Goal: Task Accomplishment & Management: Use online tool/utility

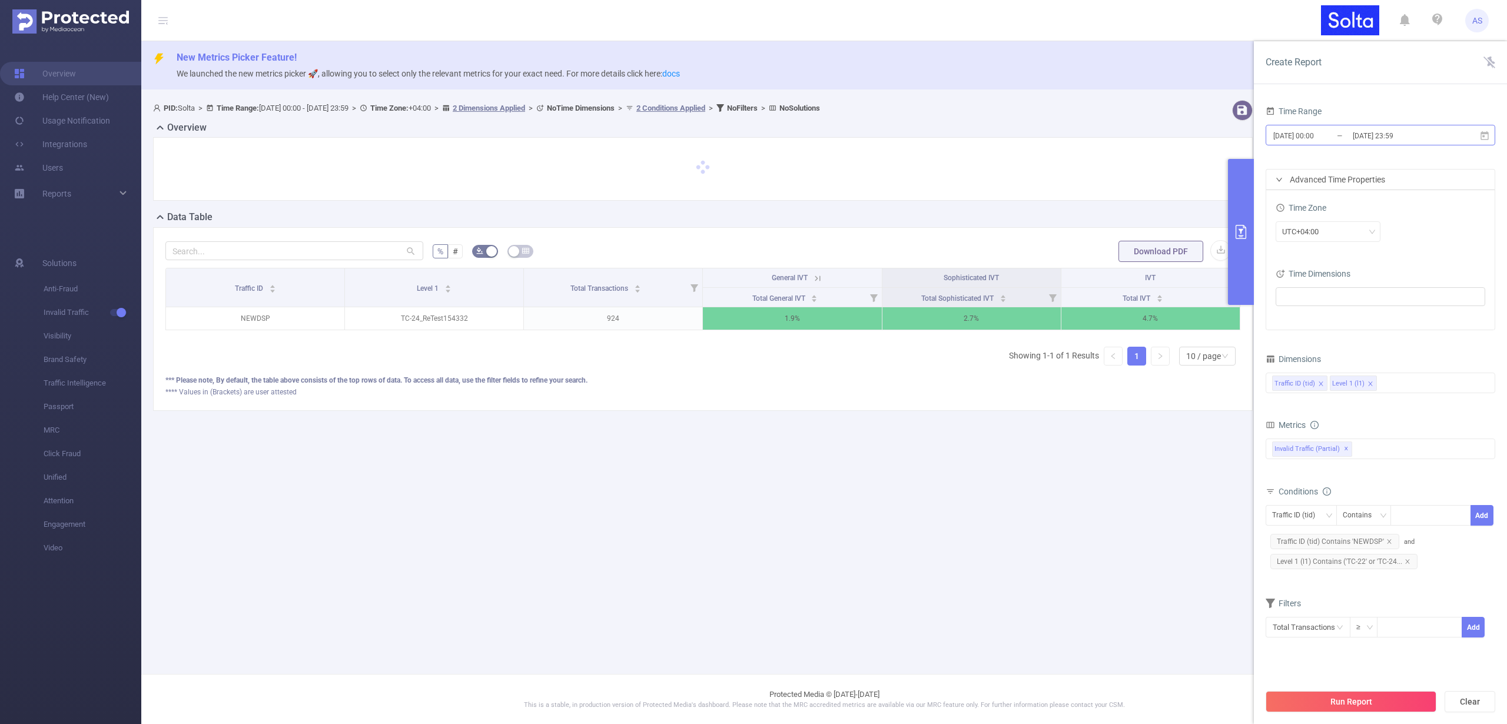
click at [1327, 132] on input "[DATE] 00:00" at bounding box center [1319, 136] width 95 height 16
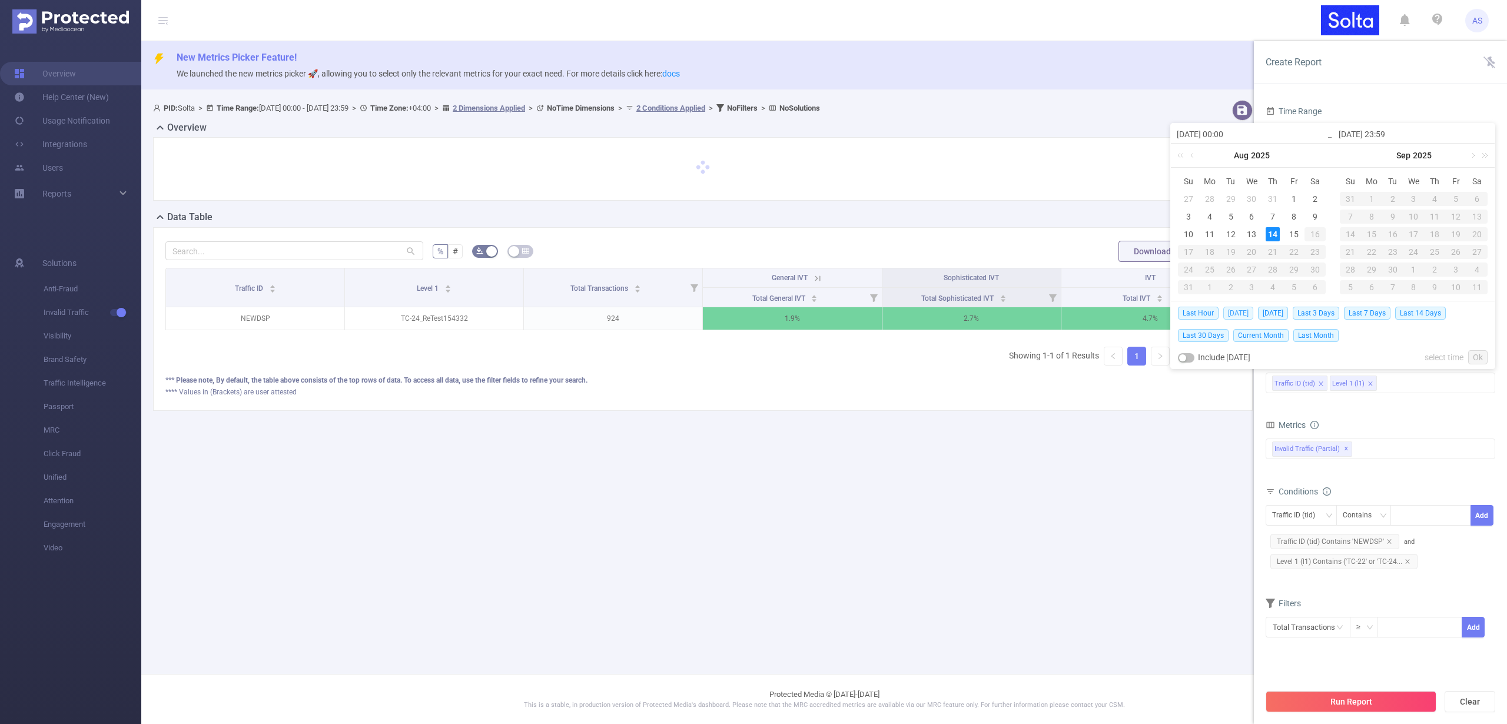
click at [1237, 314] on span "Today" at bounding box center [1239, 313] width 30 height 13
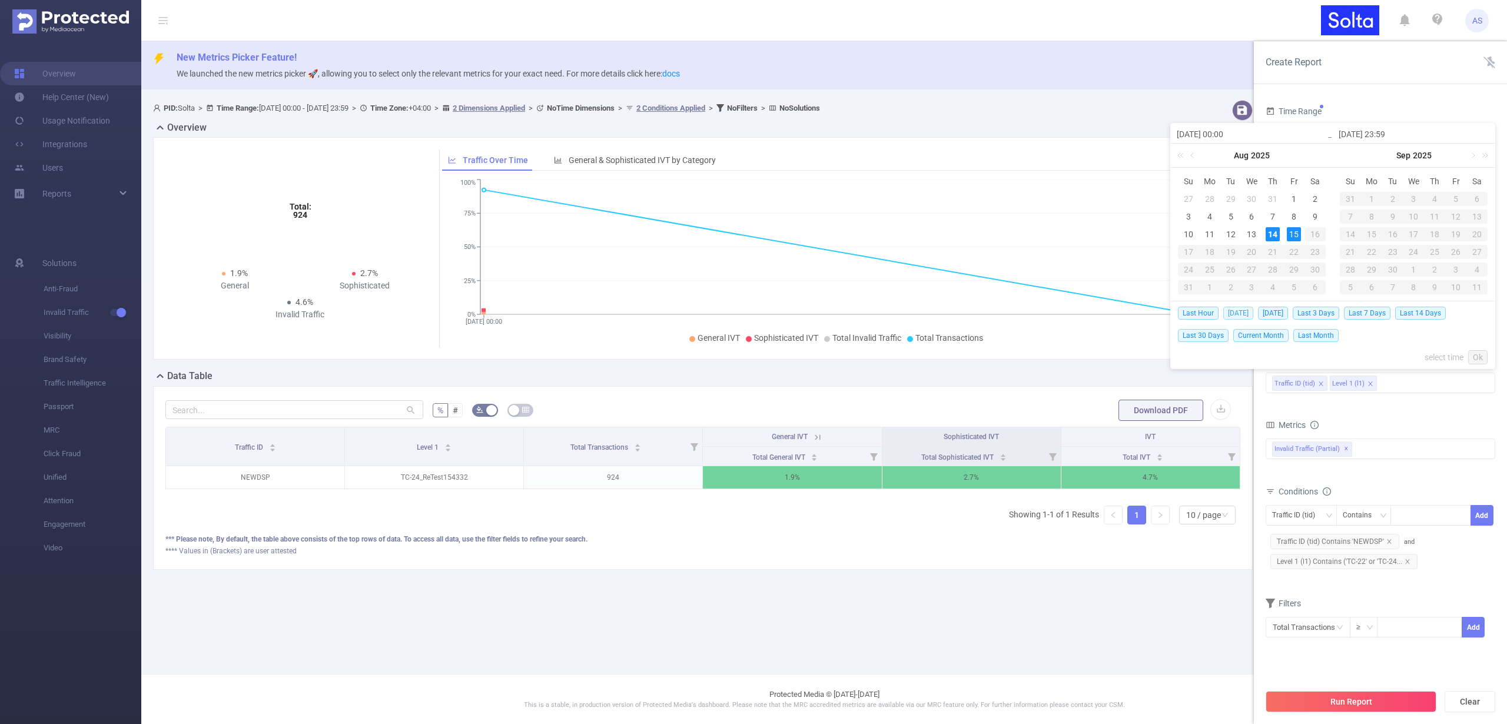
type input "2025-08-15 00:00"
type input "2025-08-15 23:59"
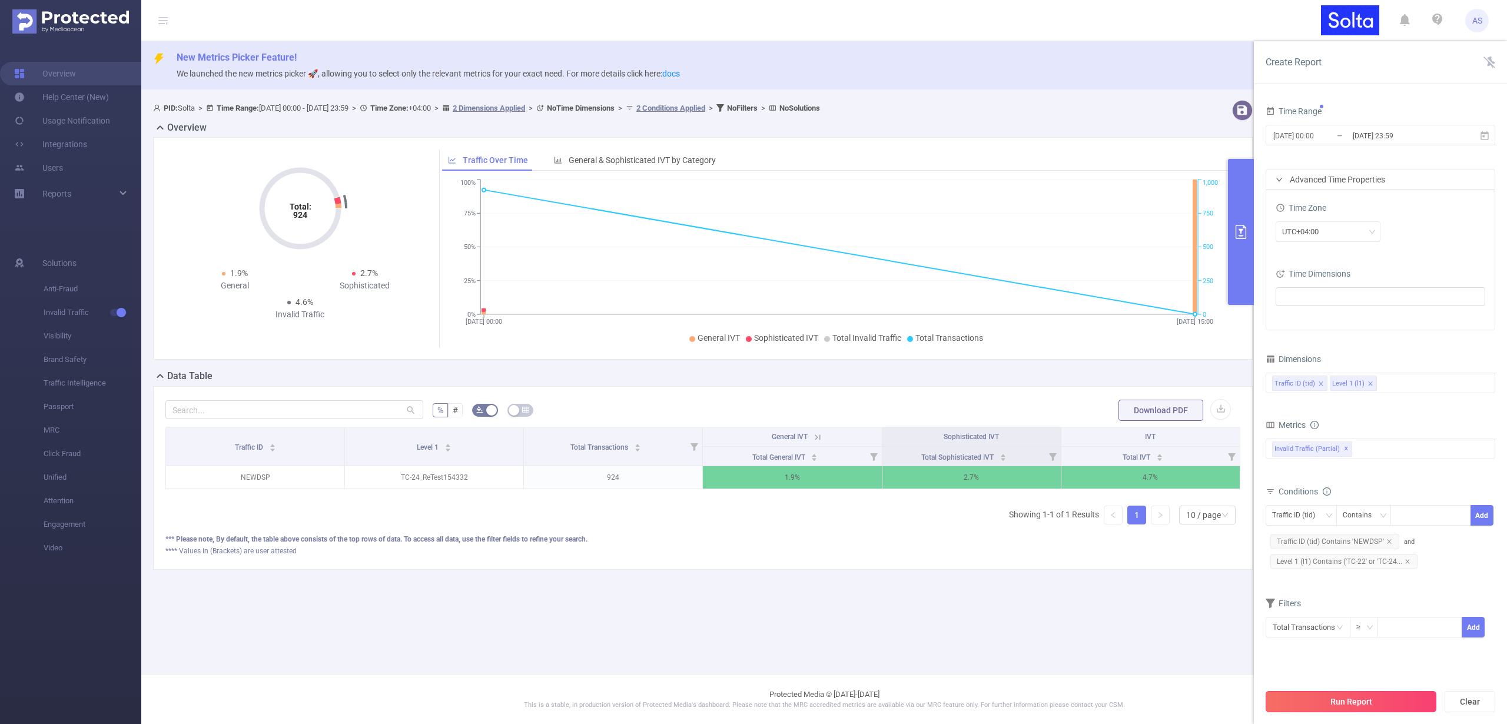
click at [1352, 701] on button "Run Report" at bounding box center [1351, 701] width 171 height 21
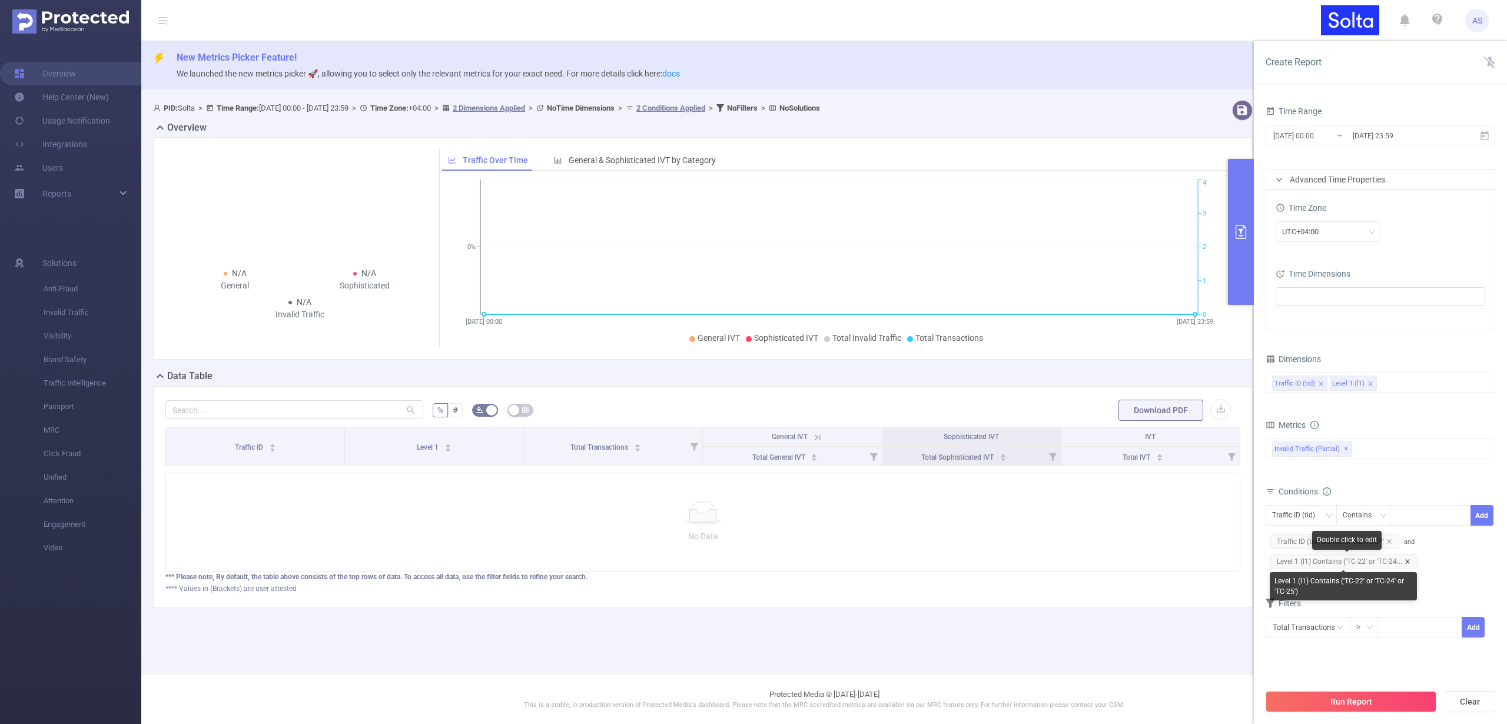
click at [1407, 561] on icon "icon: close" at bounding box center [1408, 562] width 6 height 6
click at [1297, 697] on button "Run Report" at bounding box center [1351, 701] width 171 height 21
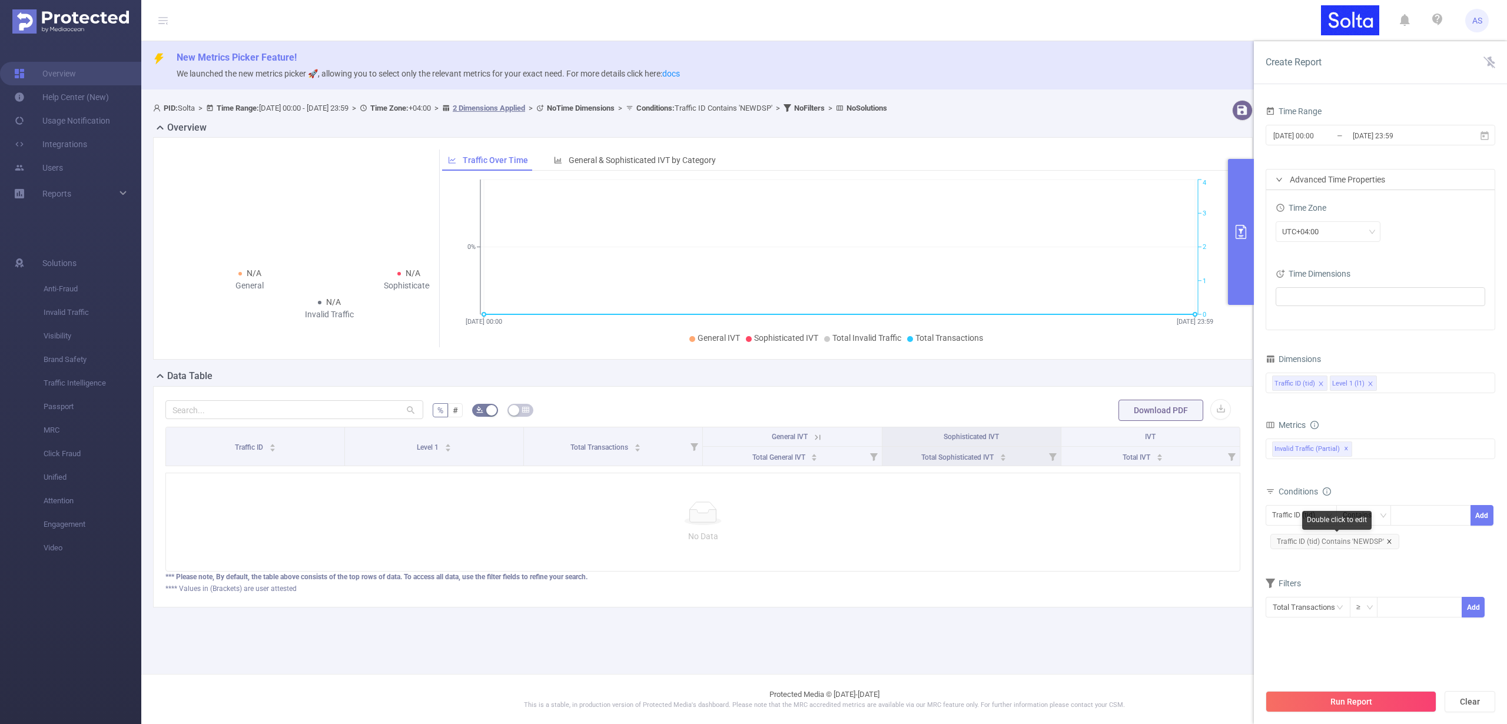
click at [1388, 542] on icon "icon: close" at bounding box center [1390, 542] width 6 height 6
click at [1340, 699] on button "Run Report" at bounding box center [1351, 701] width 171 height 21
click at [1358, 142] on input "2025-08-15 23:59" at bounding box center [1399, 136] width 95 height 16
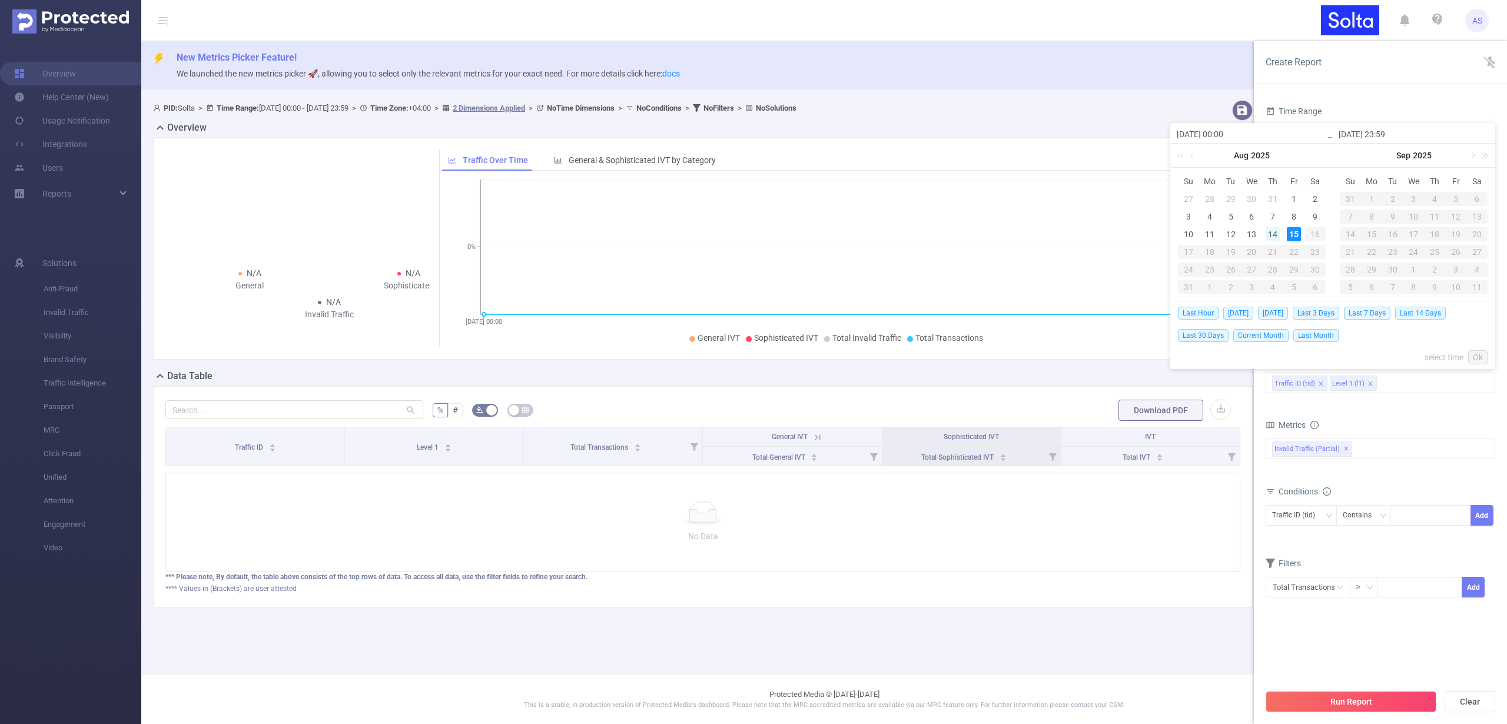
click at [1274, 233] on div "14" at bounding box center [1273, 234] width 14 height 14
click at [1296, 233] on div "15" at bounding box center [1294, 234] width 14 height 14
type input "[DATE] 00:00"
click at [1479, 363] on link "Ok" at bounding box center [1477, 357] width 19 height 14
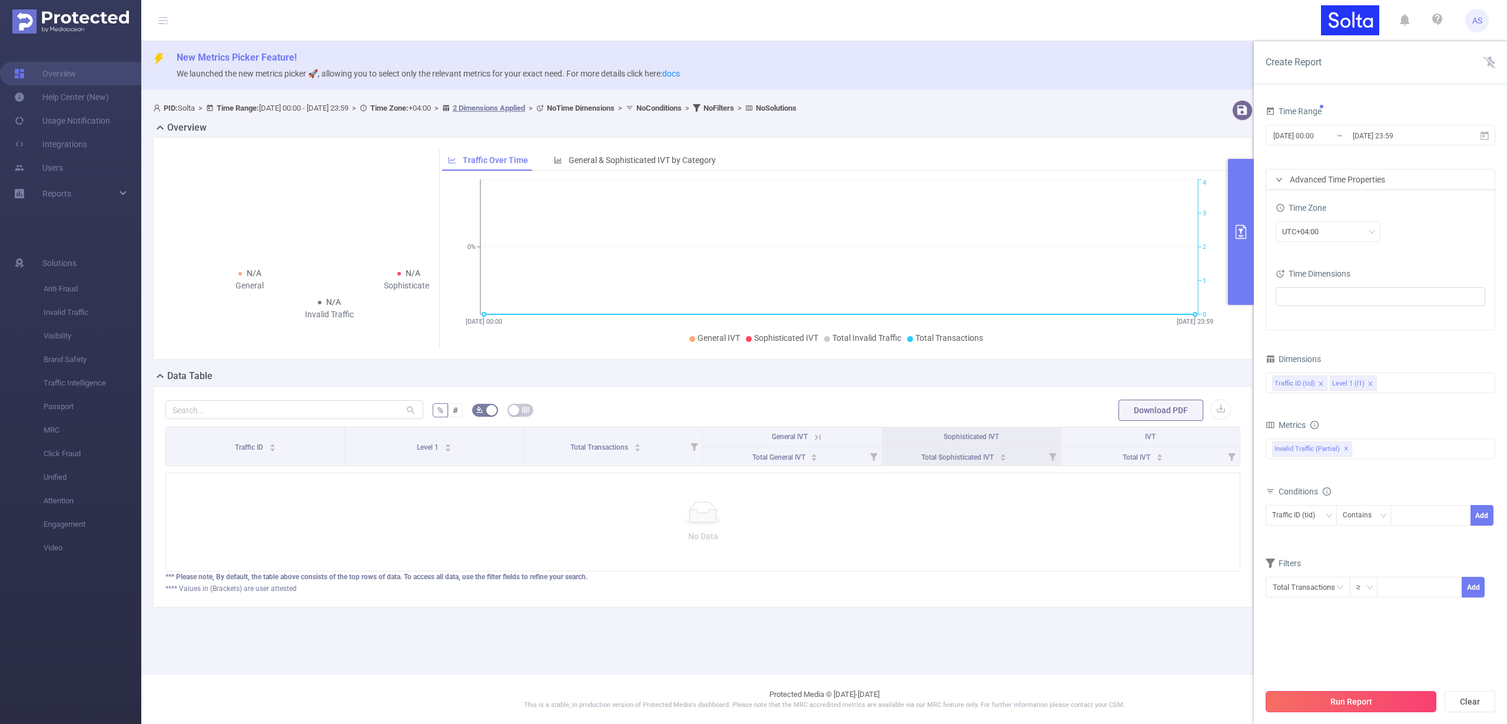
click at [1318, 701] on button "Run Report" at bounding box center [1351, 701] width 171 height 21
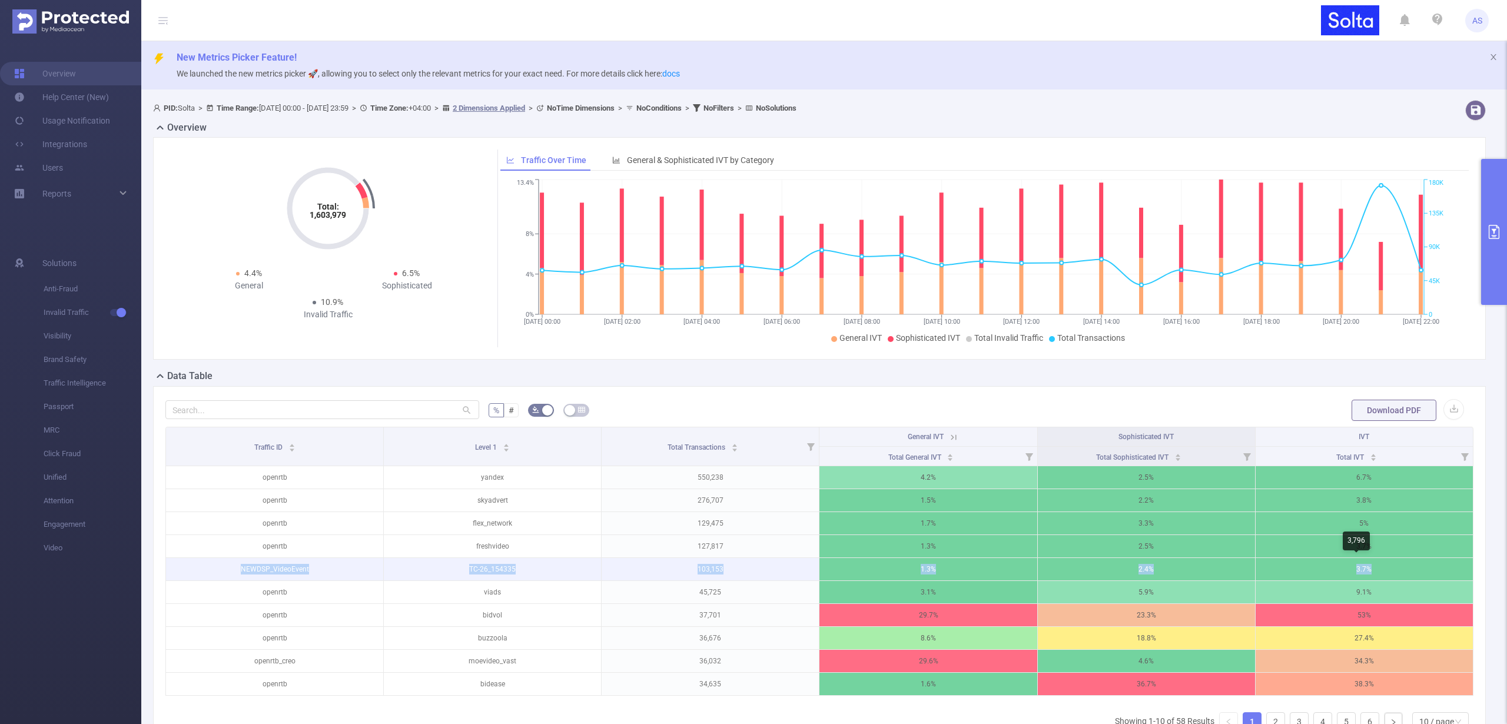
drag, startPoint x: 237, startPoint y: 569, endPoint x: 1404, endPoint y: 573, distance: 1166.4
click at [1404, 573] on tr "NEWDSP_VideoEvent TC-26_154335 103,153 1.3% 2.4% 3.7%" at bounding box center [820, 569] width 1308 height 23
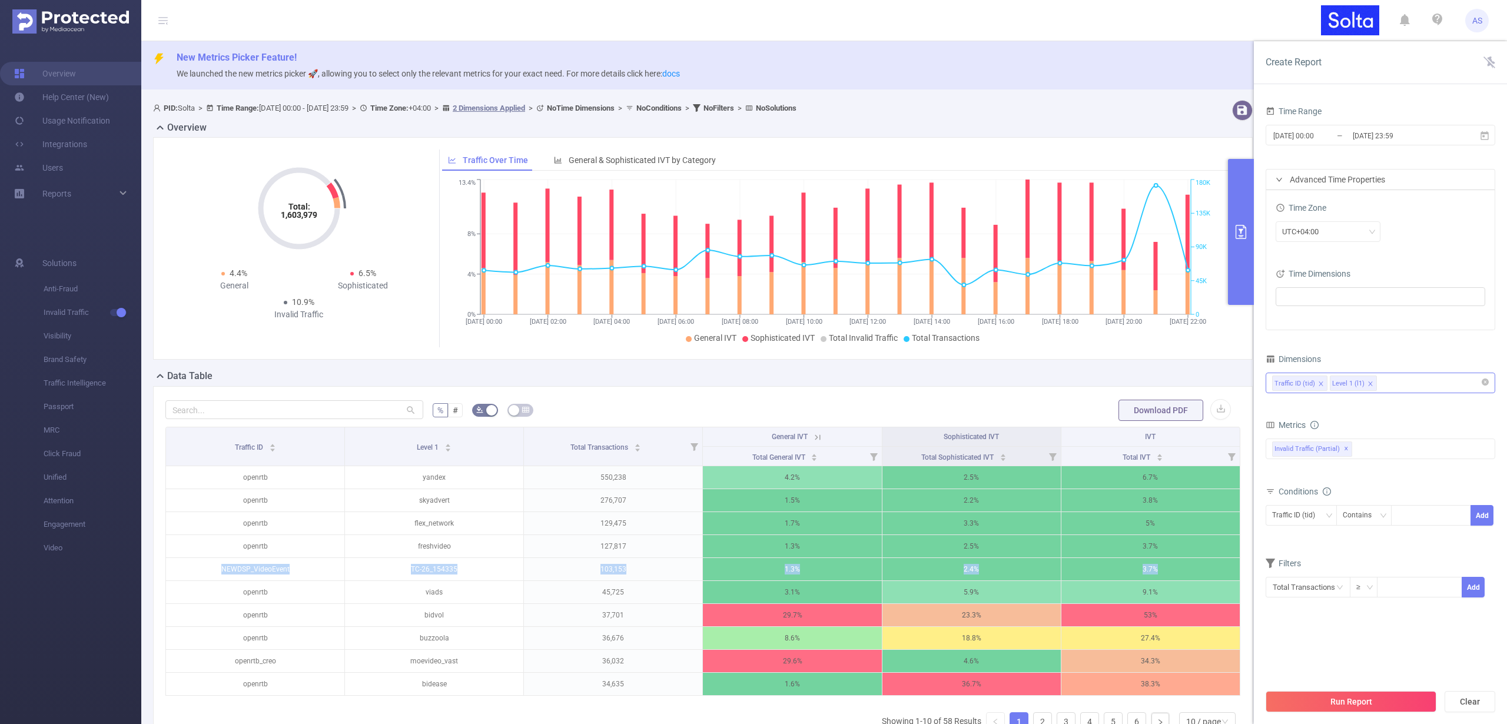
click at [1320, 386] on icon "icon: close" at bounding box center [1321, 384] width 6 height 6
click at [1315, 697] on button "Run Report" at bounding box center [1351, 701] width 171 height 21
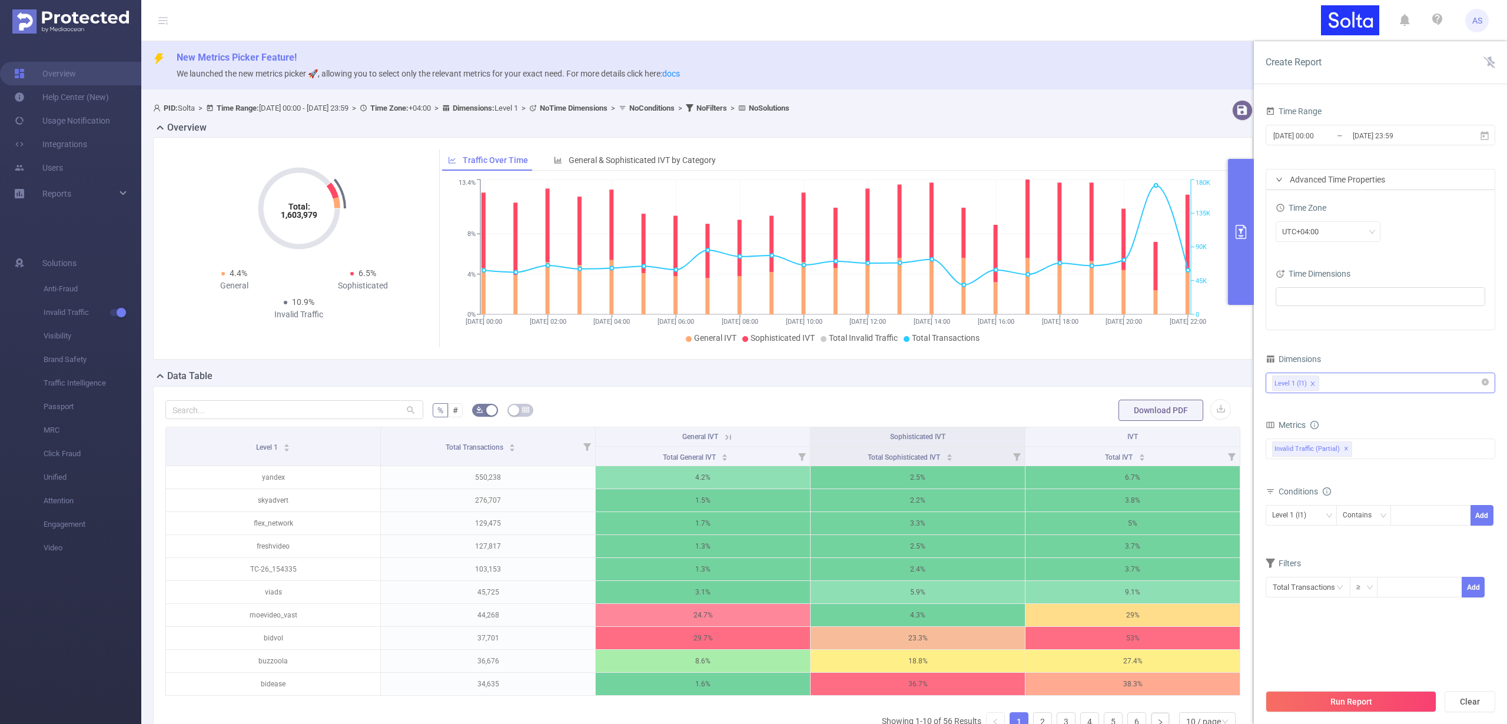
click at [1364, 386] on div "Level 1 (l1)" at bounding box center [1380, 382] width 217 height 19
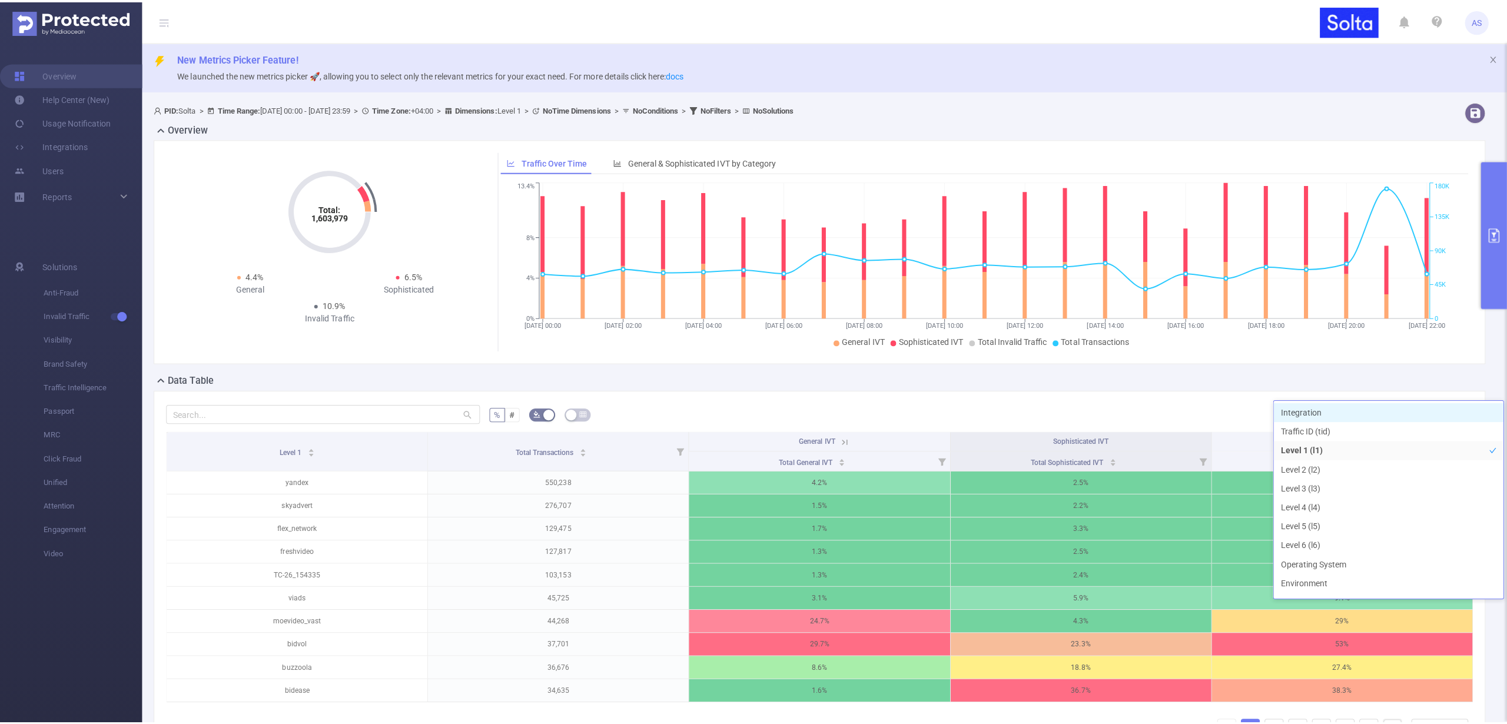
scroll to position [13, 0]
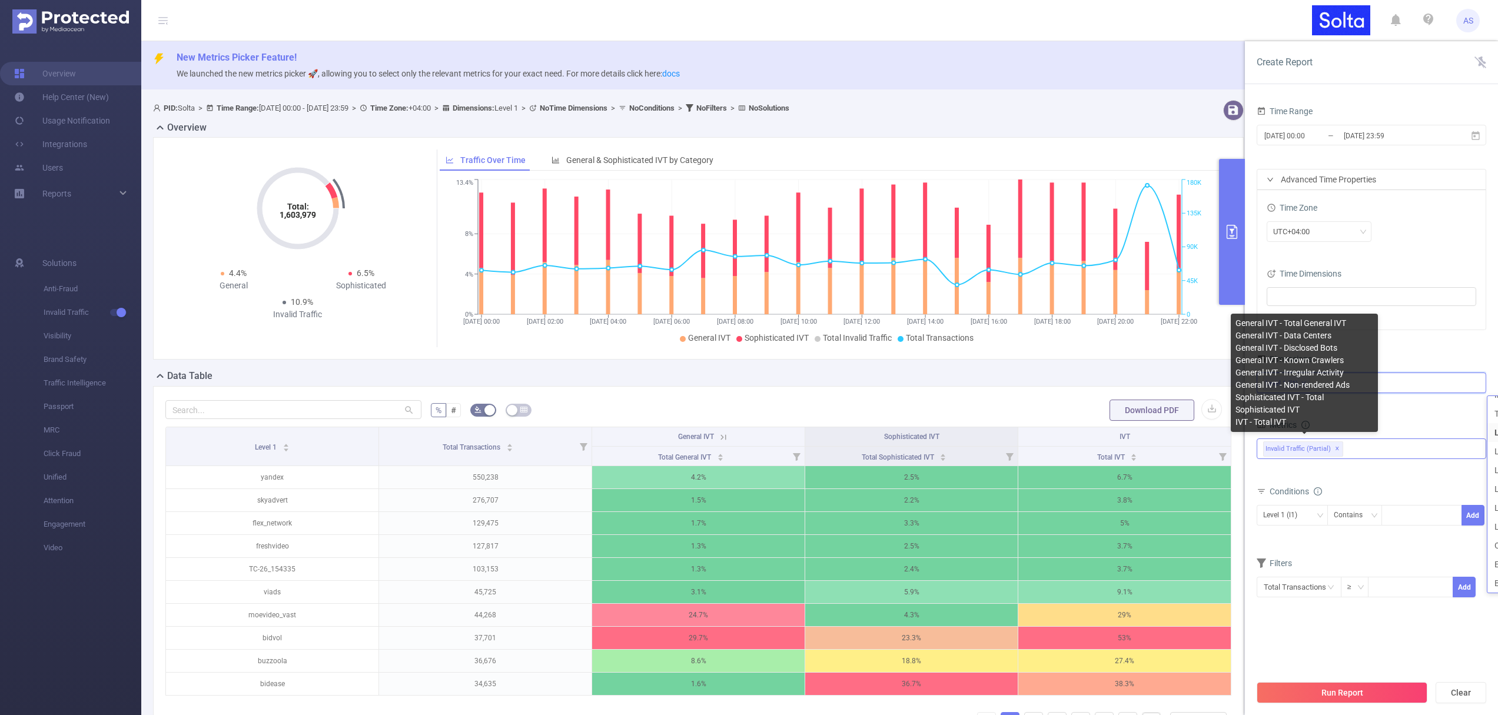
click at [1354, 452] on div "Invalid Traffic (partial) ✕" at bounding box center [1372, 449] width 230 height 21
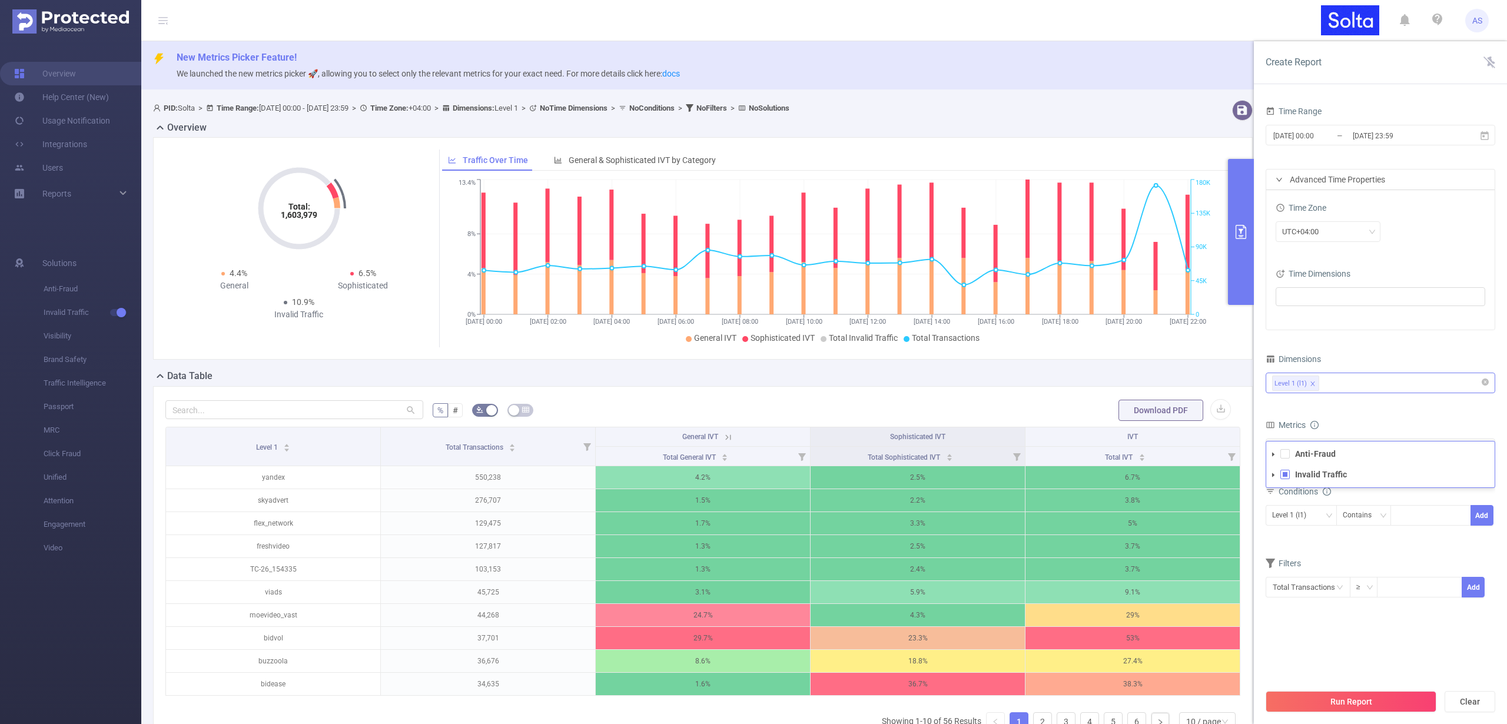
click at [1351, 376] on div "Level 1 (l1)" at bounding box center [1380, 382] width 217 height 19
click at [1309, 412] on li "Integration" at bounding box center [1381, 408] width 228 height 19
click at [1375, 352] on div "Dimensions" at bounding box center [1381, 360] width 230 height 19
click at [1311, 512] on div "Level 1 (l1)" at bounding box center [1293, 515] width 42 height 19
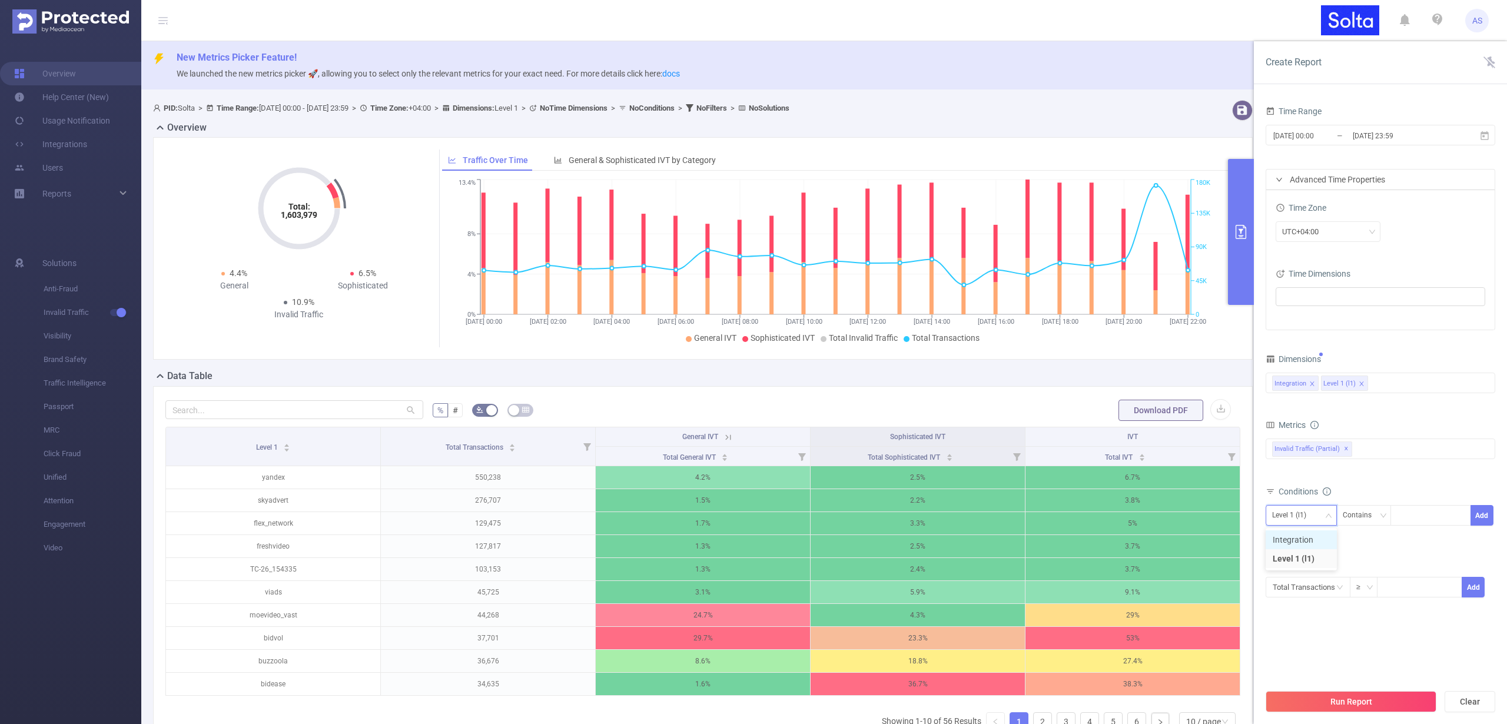
click at [1305, 539] on li "Integration" at bounding box center [1301, 540] width 71 height 19
click at [1410, 518] on div at bounding box center [1431, 515] width 68 height 19
paste input "NEWDSP_Video"
type input "NEWDSP_Video"
click at [1415, 533] on li "NEWDSP_Video" at bounding box center [1432, 540] width 83 height 19
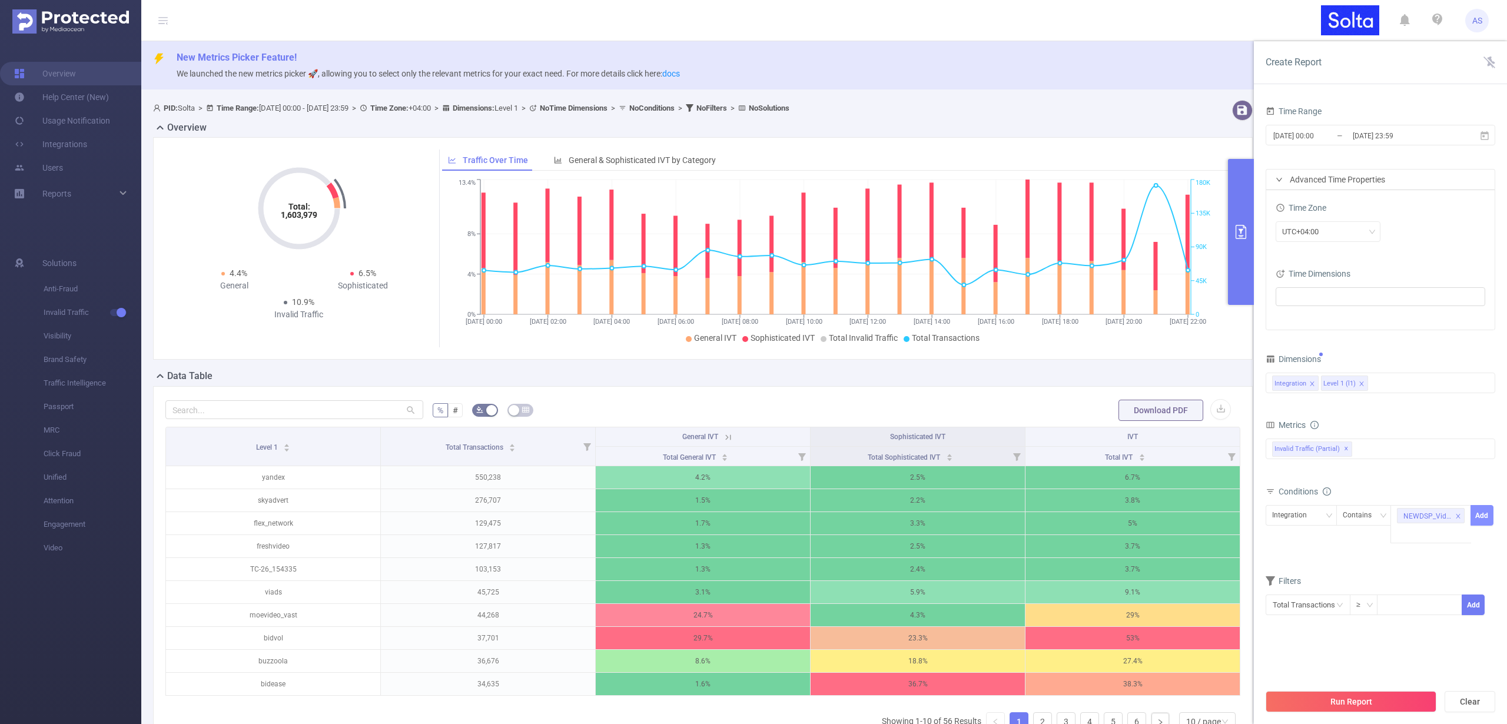
click at [1484, 513] on button "Add" at bounding box center [1482, 515] width 23 height 21
click at [1354, 695] on button "Run Report" at bounding box center [1351, 701] width 171 height 21
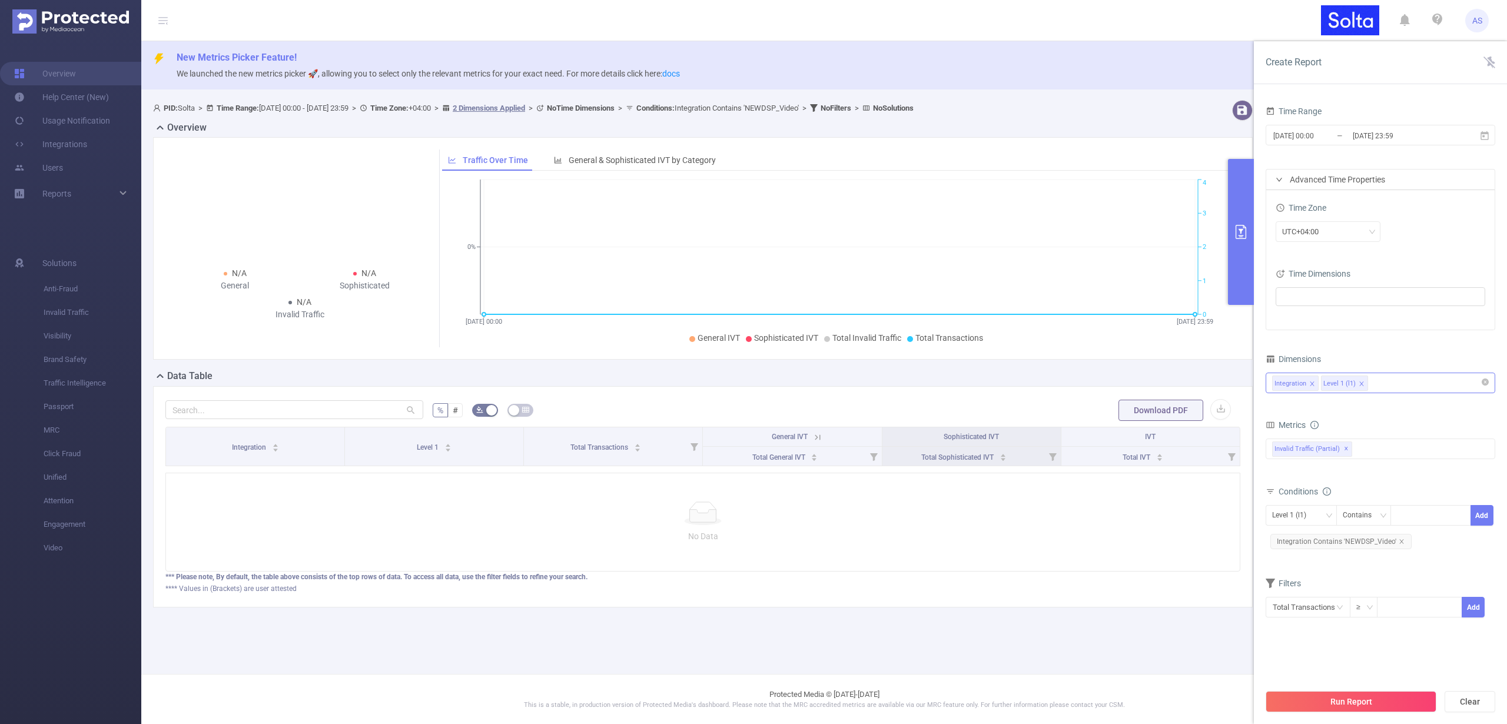
click at [1388, 383] on div "Integration Level 1 (l1)" at bounding box center [1380, 382] width 217 height 19
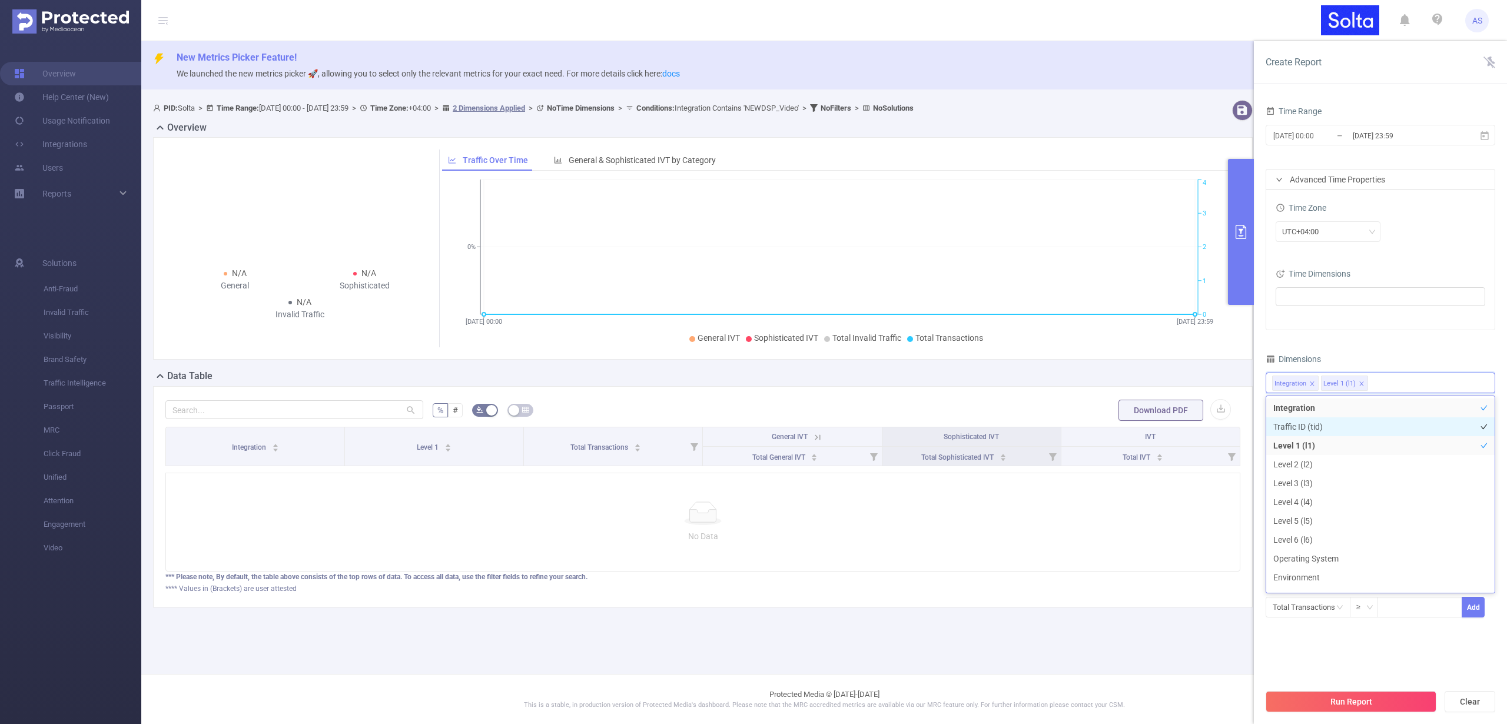
click at [1315, 429] on li "Traffic ID (tid)" at bounding box center [1381, 426] width 228 height 19
click at [1312, 384] on icon "icon: close" at bounding box center [1312, 384] width 6 height 6
click at [1361, 639] on div "Time Range 2025-08-14 00:00 _ 2025-08-15 23:59 Advanced Time Properties Time Zo…" at bounding box center [1381, 375] width 230 height 544
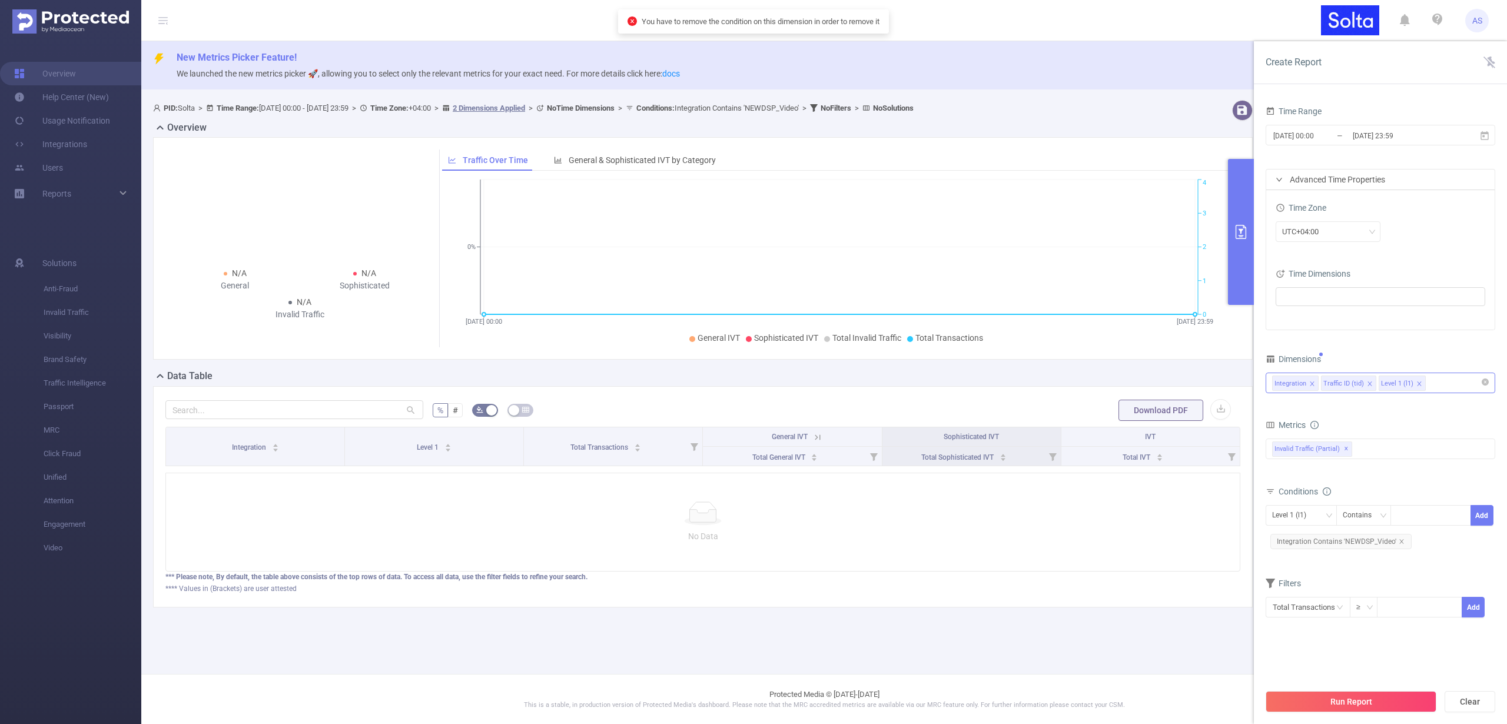
click at [1314, 386] on icon "icon: close" at bounding box center [1312, 384] width 6 height 6
click at [1400, 542] on icon "icon: close" at bounding box center [1402, 542] width 6 height 6
click at [1292, 515] on div "Level 1 (l1)" at bounding box center [1293, 515] width 42 height 19
click at [1298, 556] on li "Traffic ID (tid)" at bounding box center [1301, 558] width 71 height 19
click at [1403, 512] on div at bounding box center [1431, 515] width 68 height 19
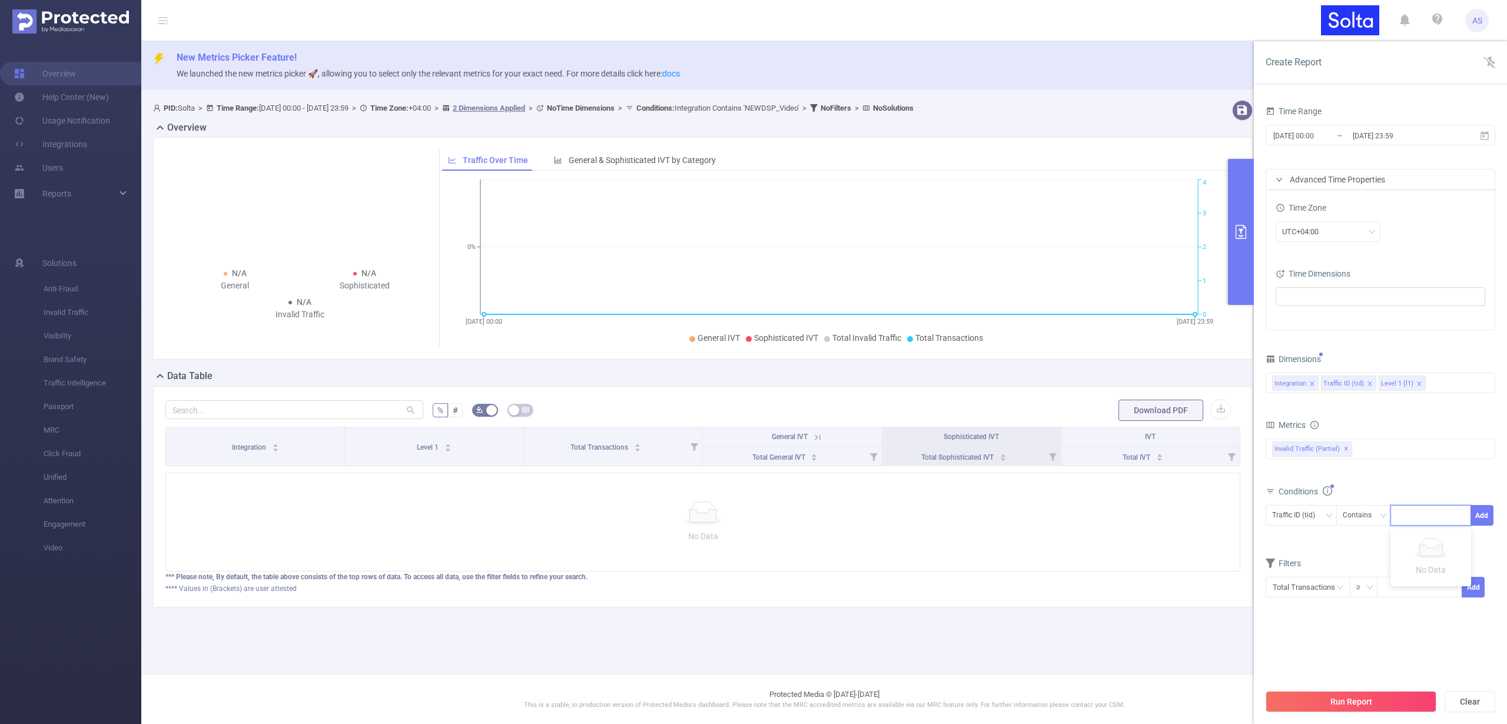
paste input "NEWDSP_Video"
type input "NEWDSP_Video"
click at [1418, 538] on li "NEWDSP_Video" at bounding box center [1432, 540] width 83 height 19
click at [1486, 515] on button "Add" at bounding box center [1482, 515] width 23 height 21
click at [1441, 385] on div "Integration Traffic ID (tid) Level 1 (l1)" at bounding box center [1380, 382] width 217 height 19
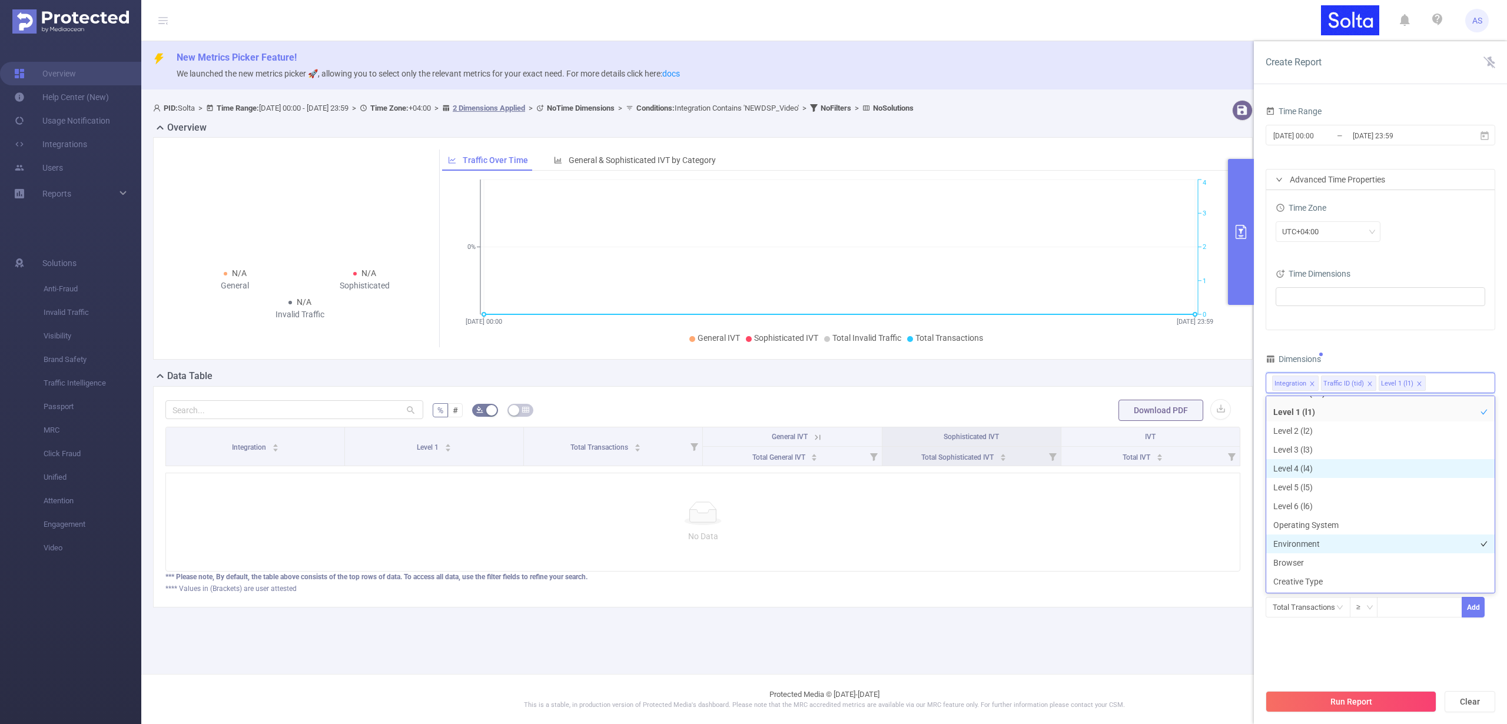
scroll to position [89, 0]
click at [1279, 547] on li "Host" at bounding box center [1381, 544] width 228 height 19
click at [1318, 702] on button "Run Report" at bounding box center [1351, 701] width 171 height 21
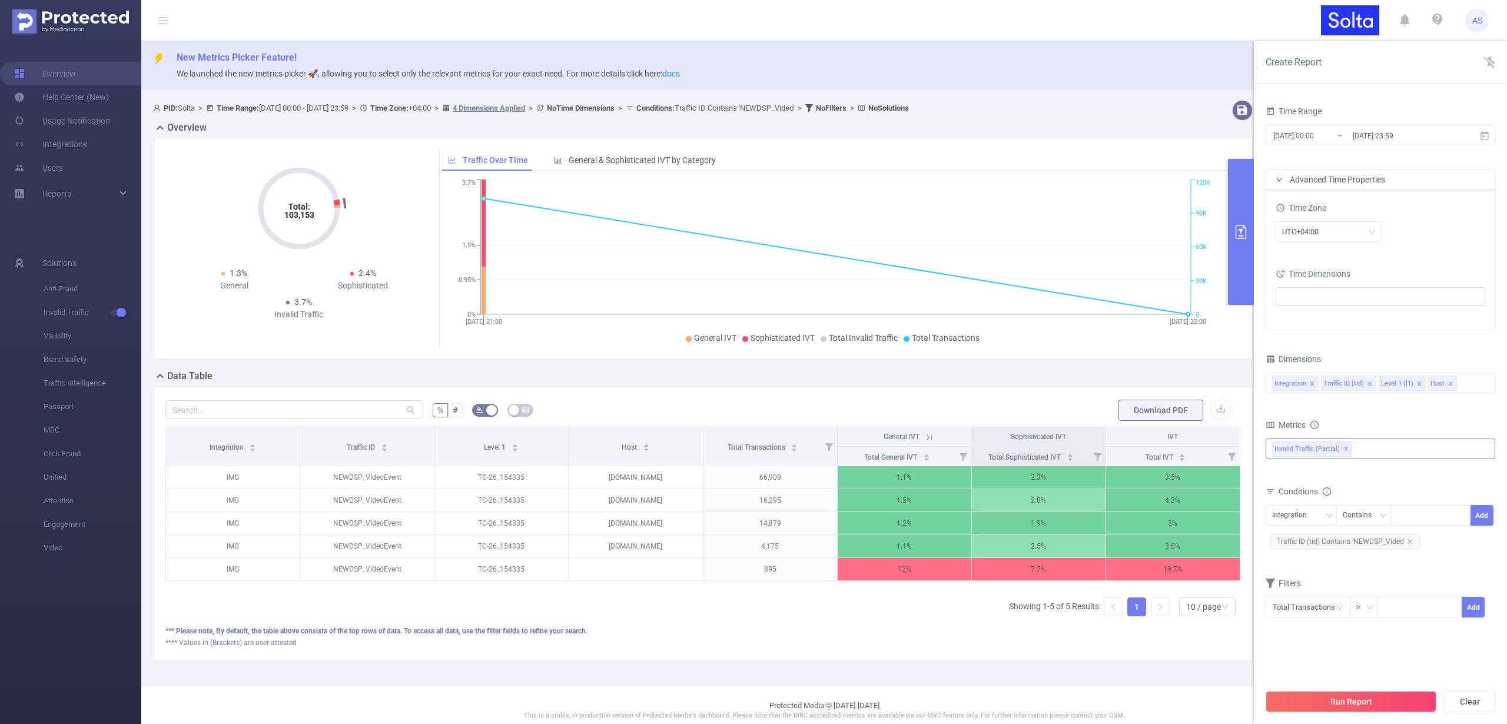
click at [1380, 446] on div "Invalid Traffic (partial) ✕ Anti-Fraud Invalid Traffic" at bounding box center [1381, 449] width 230 height 21
click at [1288, 456] on span at bounding box center [1285, 453] width 9 height 9
click at [1325, 702] on button "Run Report" at bounding box center [1351, 701] width 171 height 21
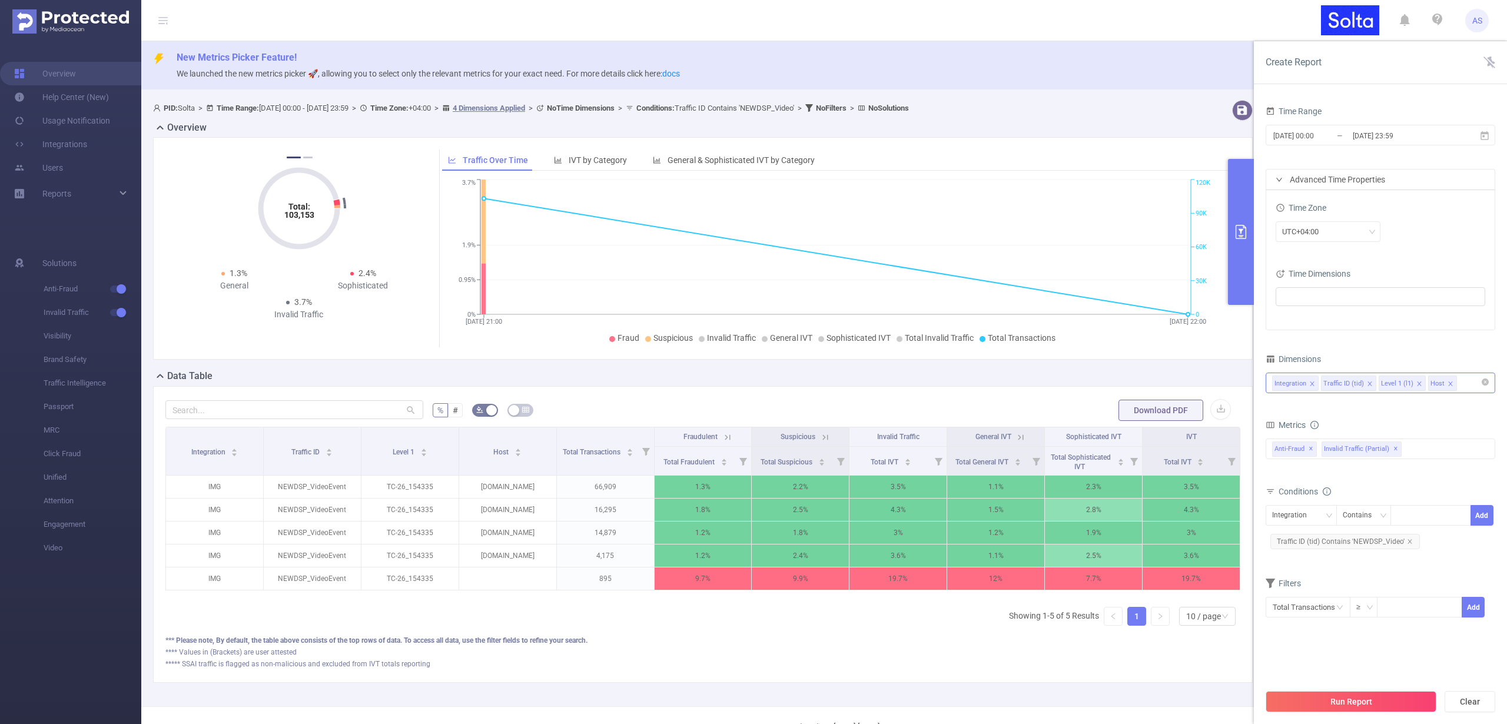
click at [1466, 384] on div "Integration Traffic ID (tid) Level 1 (l1) Host" at bounding box center [1380, 382] width 217 height 19
click at [1291, 488] on li "Geo" at bounding box center [1381, 487] width 228 height 19
click at [1448, 382] on icon "icon: close" at bounding box center [1450, 384] width 4 height 4
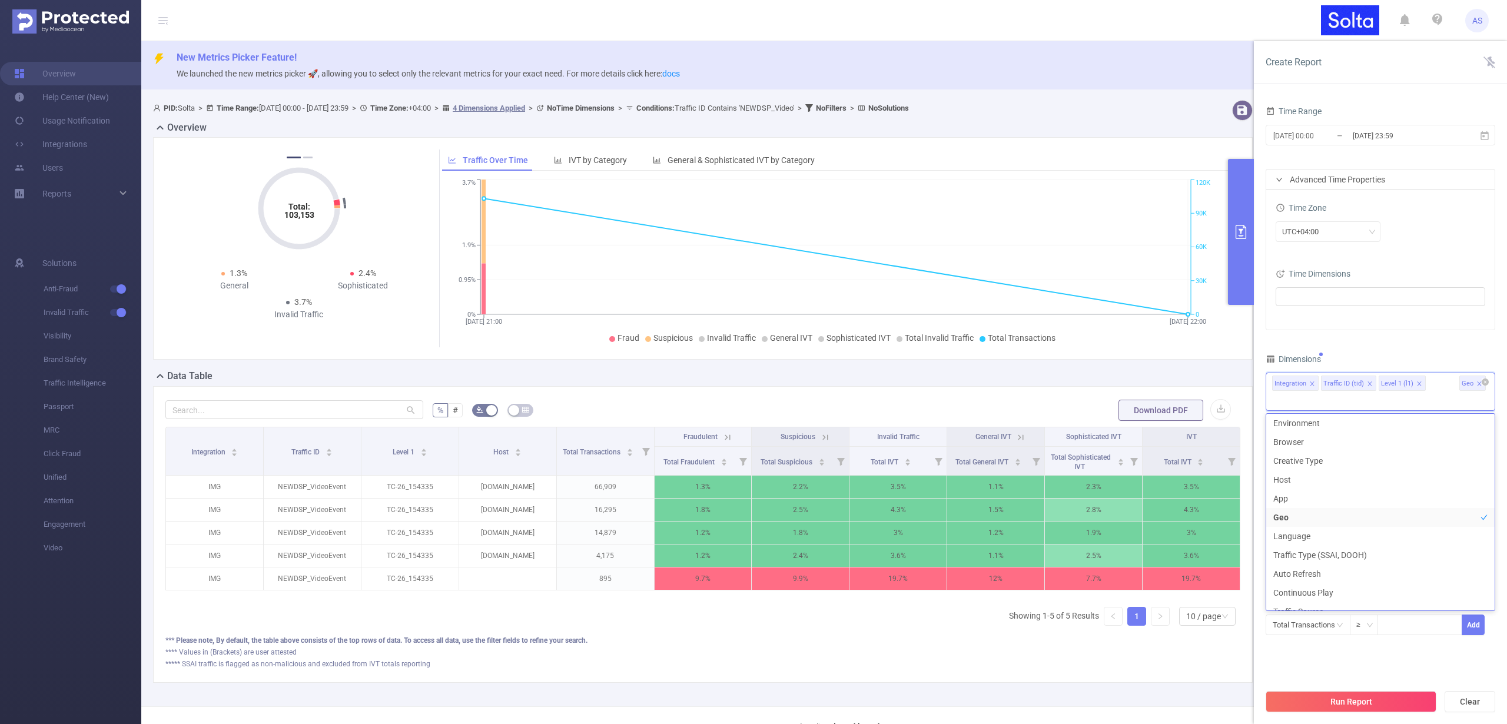
scroll to position [2, 0]
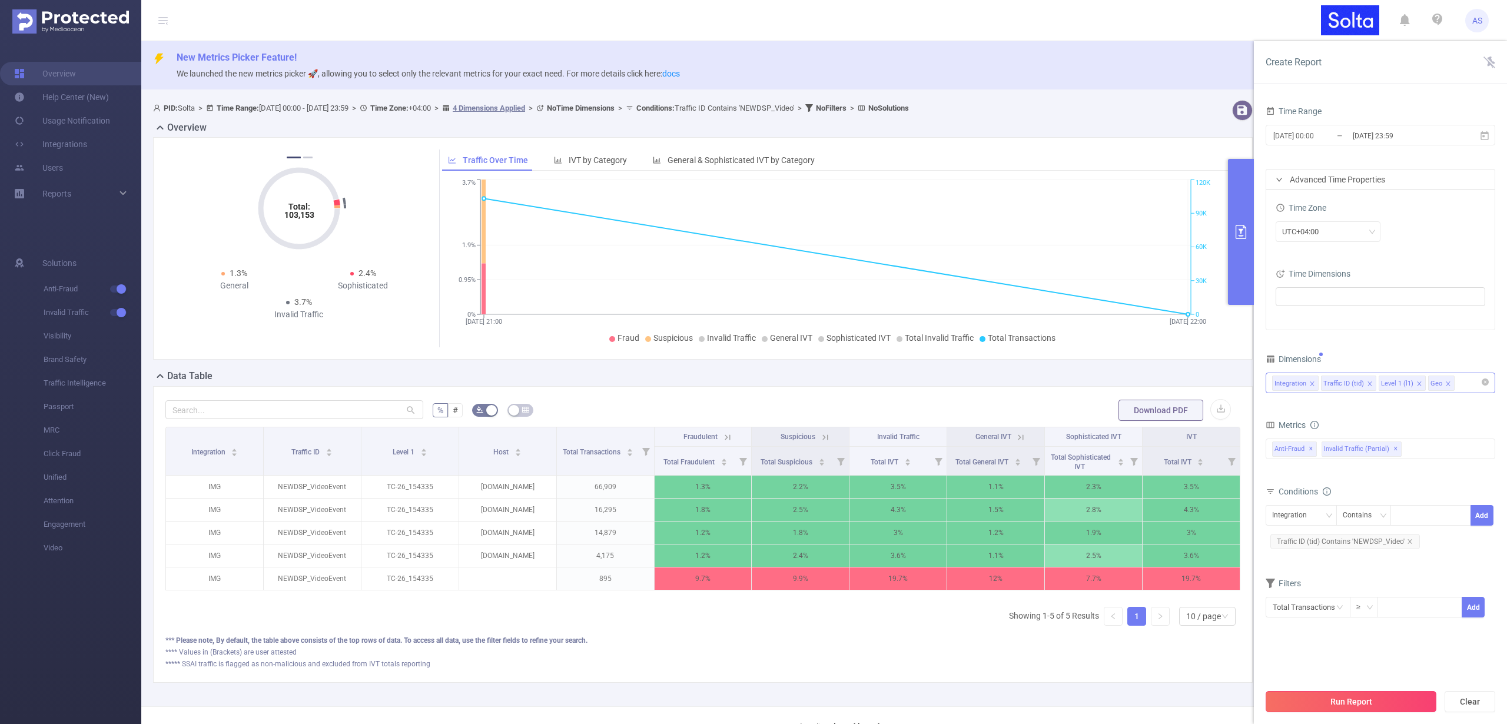
click at [1365, 698] on button "Run Report" at bounding box center [1351, 701] width 171 height 21
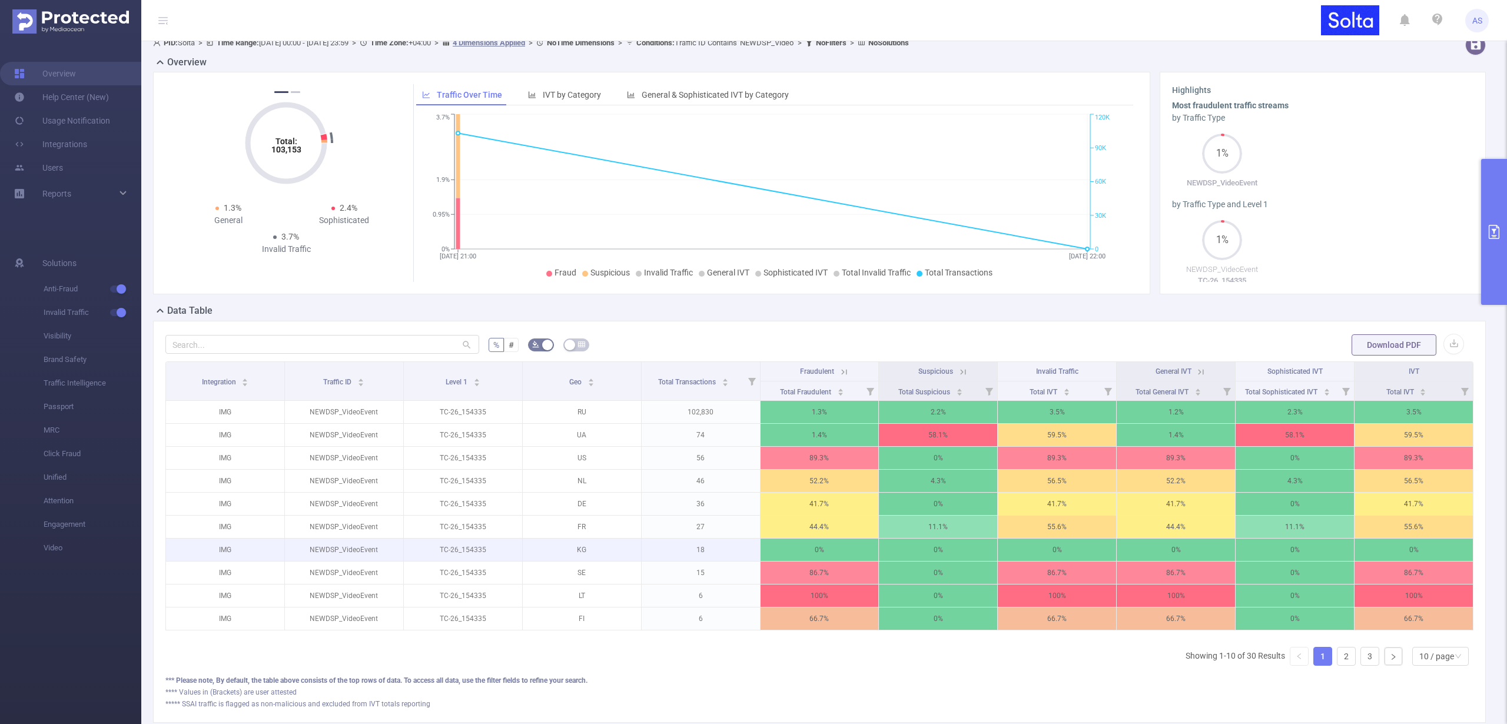
scroll to position [37, 0]
